Goal: Find specific page/section: Find specific page/section

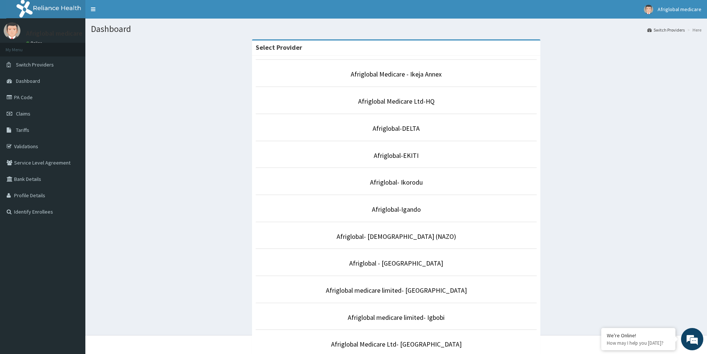
click at [382, 106] on p "Afriglobal Medicare Ltd-HQ" at bounding box center [396, 101] width 281 height 10
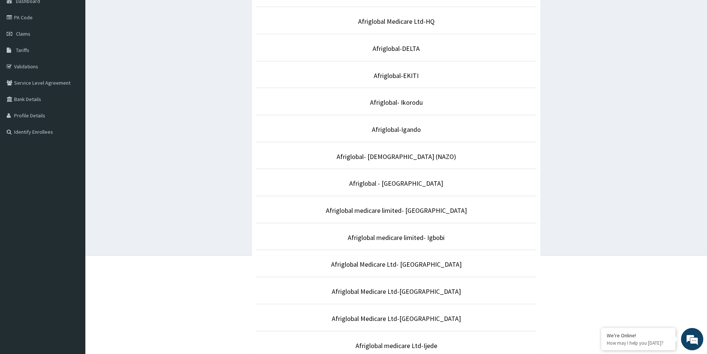
scroll to position [41, 0]
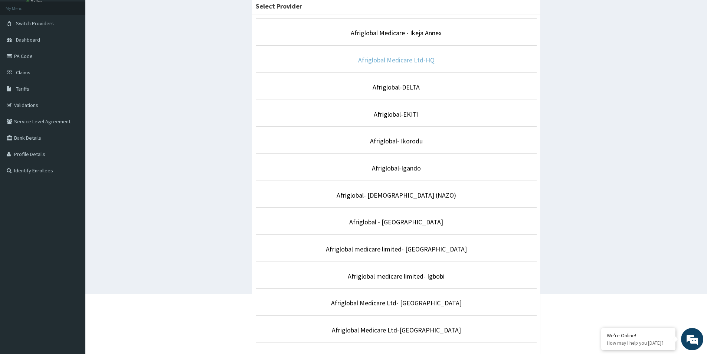
click at [397, 59] on link "Afriglobal Medicare Ltd-HQ" at bounding box center [396, 60] width 76 height 9
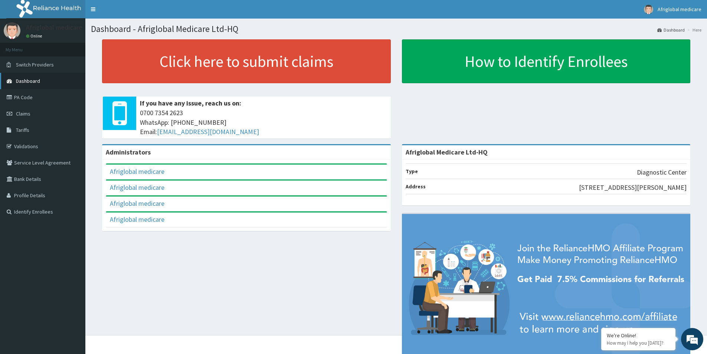
click at [29, 77] on link "Dashboard" at bounding box center [42, 81] width 85 height 16
click at [21, 94] on link "PA Code" at bounding box center [42, 97] width 85 height 16
